Goal: Information Seeking & Learning: Learn about a topic

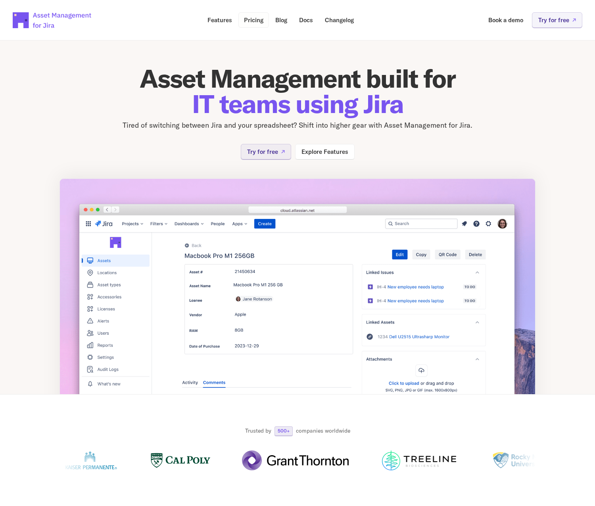
click at [260, 19] on p "Pricing" at bounding box center [253, 20] width 19 height 6
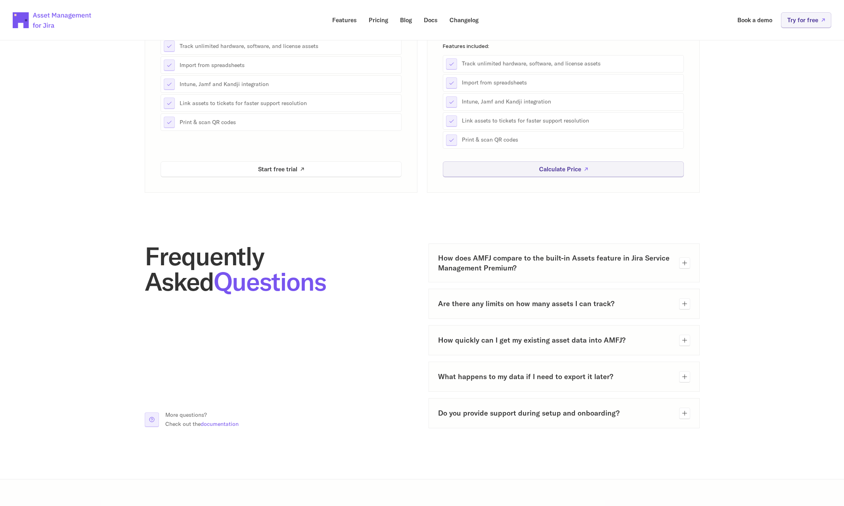
scroll to position [156, 0]
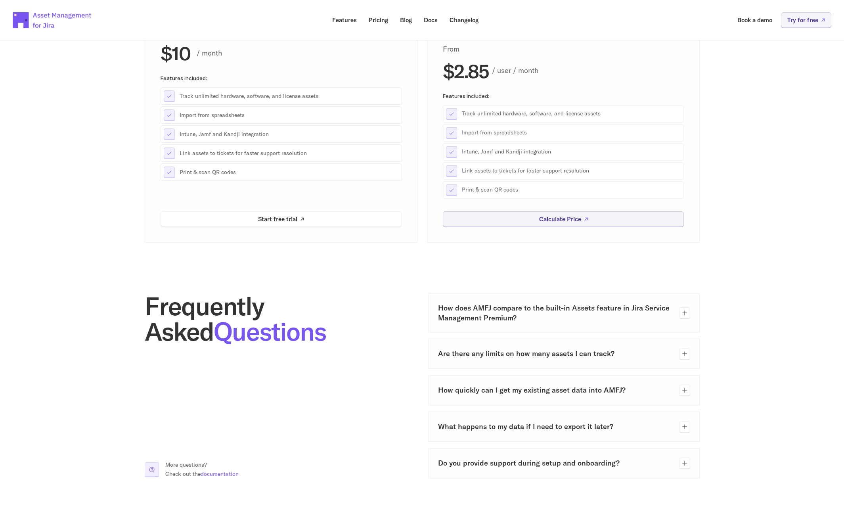
click at [594, 312] on icon at bounding box center [684, 313] width 6 height 6
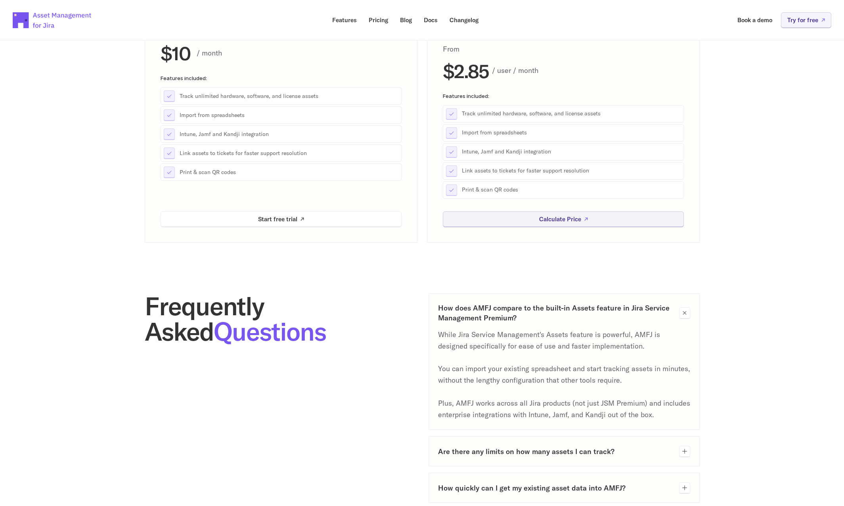
scroll to position [275, 0]
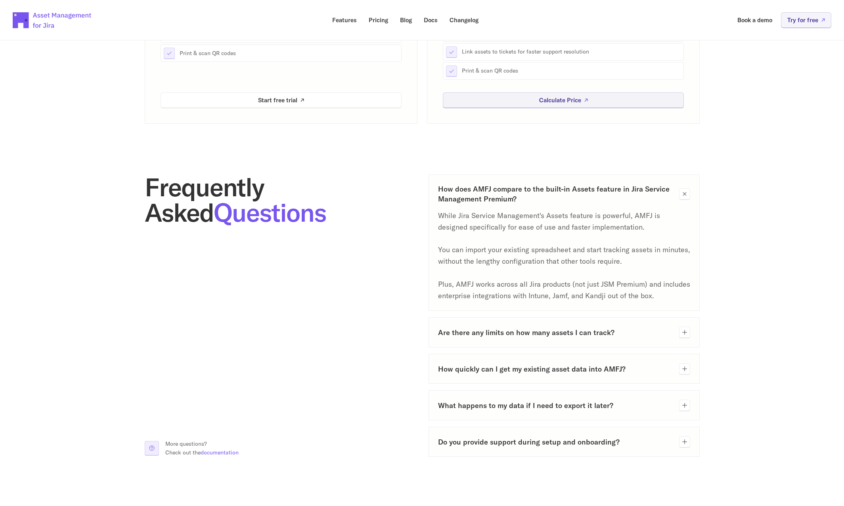
click at [589, 330] on h3 "Are there any limits on how many assets I can track?" at bounding box center [555, 332] width 235 height 10
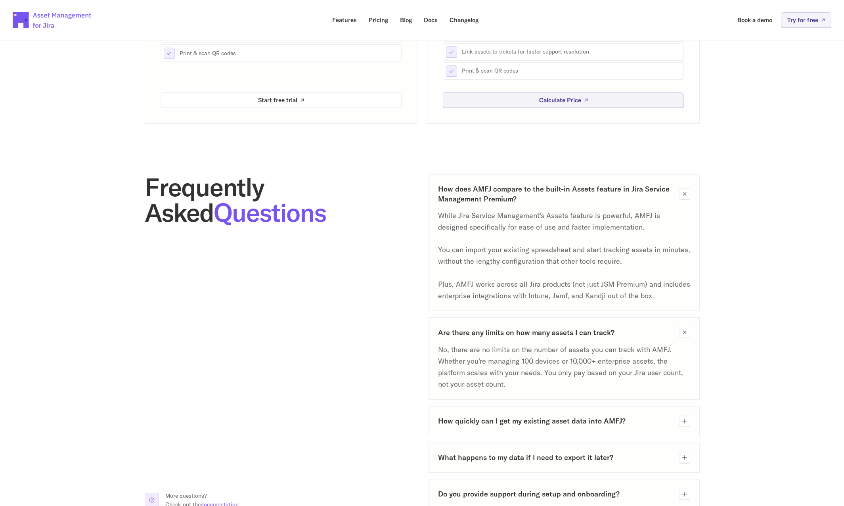
click at [586, 424] on h3 "How quickly can I get my existing asset data into AMFJ?" at bounding box center [555, 421] width 235 height 10
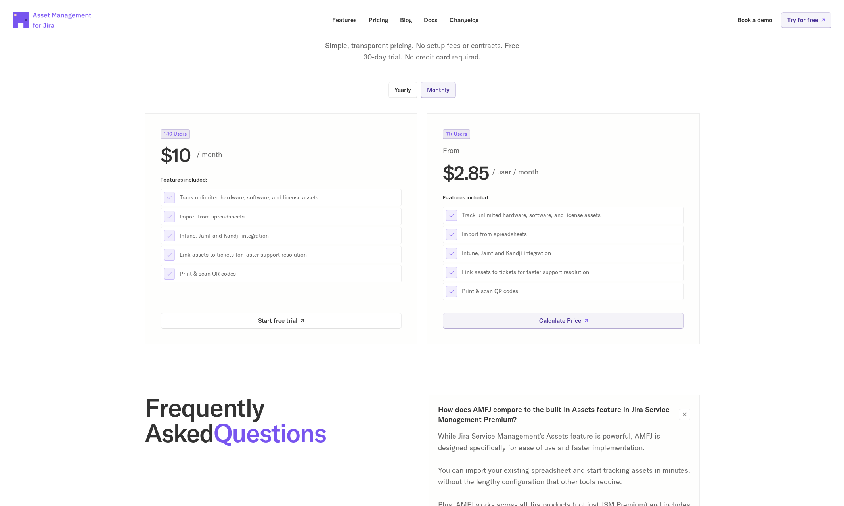
scroll to position [0, 0]
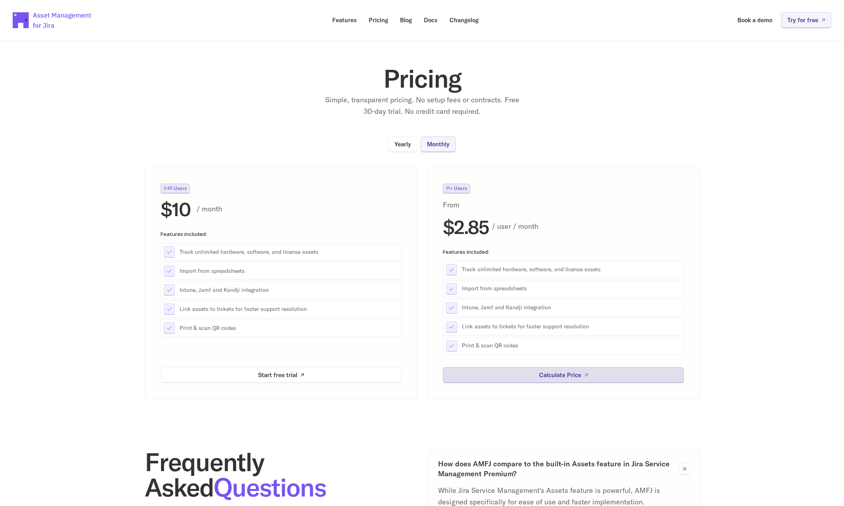
click at [577, 377] on p "Calculate Price" at bounding box center [560, 375] width 42 height 6
